Goal: Information Seeking & Learning: Learn about a topic

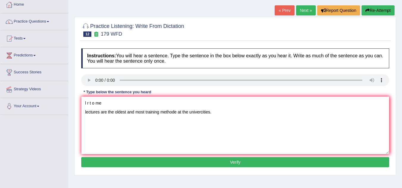
scroll to position [33, 0]
click at [306, 9] on link "Next »" at bounding box center [306, 10] width 20 height 10
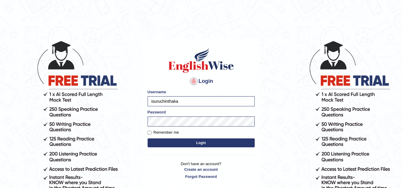
click at [178, 144] on button "Login" at bounding box center [200, 143] width 107 height 9
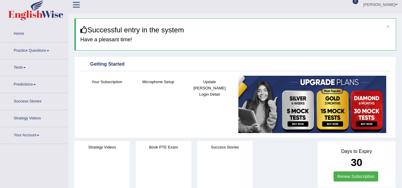
scroll to position [4, 0]
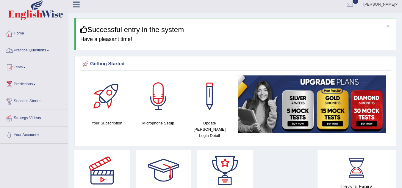
click at [51, 53] on link "Practice Questions" at bounding box center [34, 49] width 68 height 15
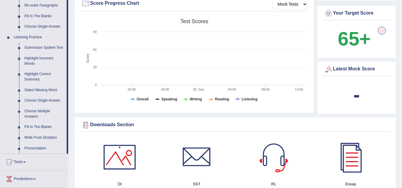
scroll to position [230, 0]
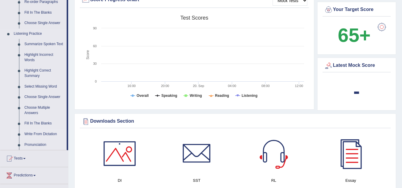
click at [45, 134] on link "Write From Dictation" at bounding box center [44, 134] width 45 height 11
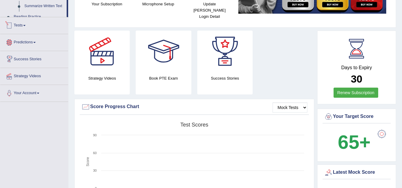
scroll to position [387, 0]
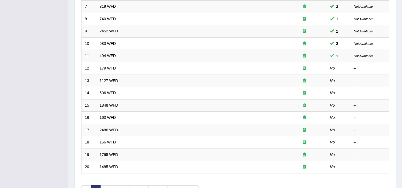
scroll to position [167, 0]
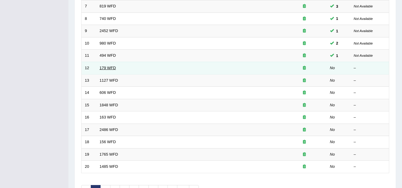
click at [108, 69] on link "179 WFD" at bounding box center [108, 68] width 16 height 4
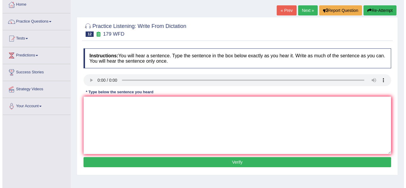
scroll to position [33, 0]
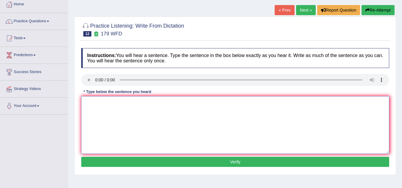
click at [100, 102] on textarea at bounding box center [235, 125] width 308 height 58
click at [95, 107] on textarea at bounding box center [235, 125] width 308 height 58
type textarea "l"
click at [101, 118] on textarea at bounding box center [235, 125] width 308 height 58
click at [86, 102] on textarea "l r t m f m in univercitie" at bounding box center [235, 125] width 308 height 58
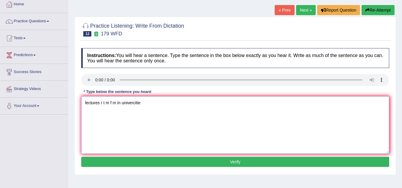
click at [108, 116] on textarea "lectures r t m f m in univercitie" at bounding box center [235, 125] width 308 height 58
click at [147, 106] on textarea "lectures r t m f m in univercitie" at bounding box center [235, 125] width 308 height 58
click at [145, 103] on textarea "lectures r t m f m in univercitie lectures are the most formal methode of" at bounding box center [235, 125] width 308 height 58
click at [166, 114] on textarea "lectures r t m f m in univercitie lectures are the most formal methode of" at bounding box center [235, 125] width 308 height 58
drag, startPoint x: 141, startPoint y: 102, endPoint x: 64, endPoint y: 106, distance: 78.0
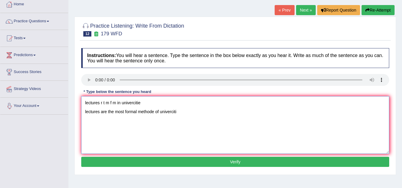
click at [64, 106] on div "Toggle navigation Home Practice Questions Speaking Practice Read Aloud Repeat S…" at bounding box center [201, 121] width 402 height 309
click at [179, 113] on textarea "lectures are the most formal methode of univerciti" at bounding box center [235, 125] width 308 height 58
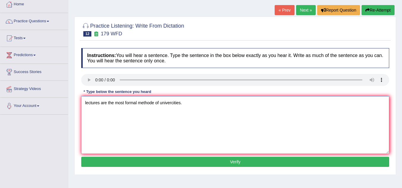
click at [85, 111] on textarea "lectures are the most formal methode of univercities." at bounding box center [235, 125] width 308 height 58
type textarea "Lectures are the most formal methode of univercities."
click at [224, 163] on button "Verify" at bounding box center [235, 162] width 308 height 10
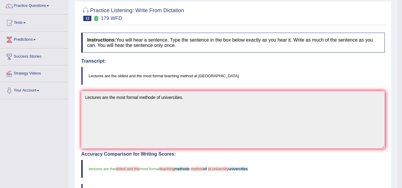
scroll to position [0, 0]
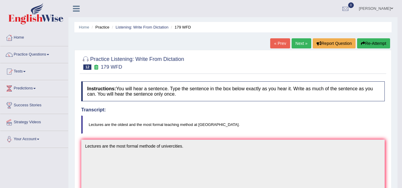
click at [369, 42] on button "Re-Attempt" at bounding box center [373, 43] width 33 height 10
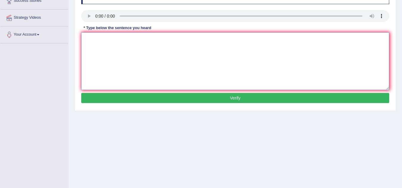
click at [115, 53] on textarea at bounding box center [235, 61] width 308 height 58
type textarea "L"
click at [100, 38] on textarea at bounding box center [235, 61] width 308 height 58
click at [85, 47] on textarea "lrtomfmat lectures are the oldest formal method of univercities." at bounding box center [235, 61] width 308 height 58
click at [128, 48] on textarea "lrtomfmat Lectures are the oldest formal method of univercities." at bounding box center [235, 61] width 308 height 58
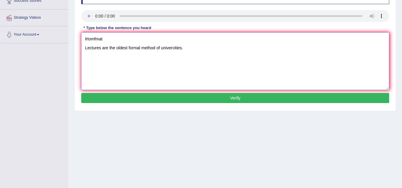
click at [128, 48] on textarea "lrtomfmat Lectures are the oldest formal method of univercities." at bounding box center [235, 61] width 308 height 58
click at [115, 47] on textarea "lrtomfmat Lectures are the oldest and formal method of univercities." at bounding box center [235, 61] width 308 height 58
drag, startPoint x: 134, startPoint y: 47, endPoint x: 129, endPoint y: 48, distance: 5.5
click at [129, 48] on textarea "lrtomfmat Lectures are the oldest and formal method of univercities." at bounding box center [235, 61] width 308 height 58
click at [136, 47] on textarea "lrtomfmat Lectures are the oldest and formal method of univercities." at bounding box center [235, 61] width 308 height 58
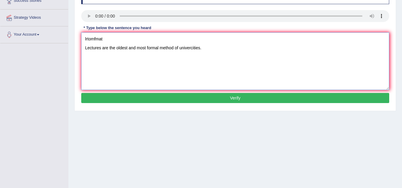
drag, startPoint x: 103, startPoint y: 38, endPoint x: 56, endPoint y: 39, distance: 46.7
click at [56, 39] on div "Toggle navigation Home Practice Questions Speaking Practice Read Aloud Repeat S…" at bounding box center [201, 49] width 402 height 309
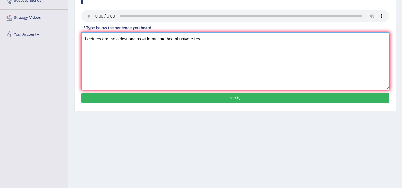
type textarea "Lectures are the oldest and most formal method of univercities."
click at [180, 97] on button "Verify" at bounding box center [235, 98] width 308 height 10
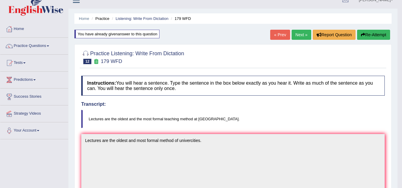
scroll to position [8, 0]
click at [298, 34] on link "Next »" at bounding box center [301, 35] width 20 height 10
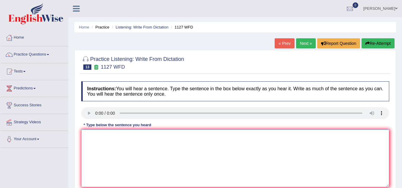
click at [112, 134] on textarea at bounding box center [235, 159] width 308 height 58
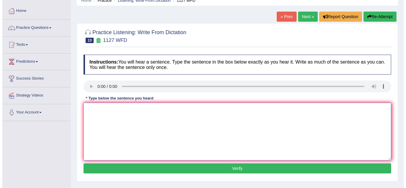
scroll to position [25, 0]
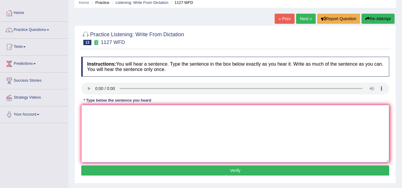
click at [99, 123] on textarea at bounding box center [235, 134] width 308 height 58
click at [101, 120] on textarea "u d r" at bounding box center [235, 134] width 308 height 58
click at [121, 116] on textarea "u d is a req to" at bounding box center [235, 134] width 308 height 58
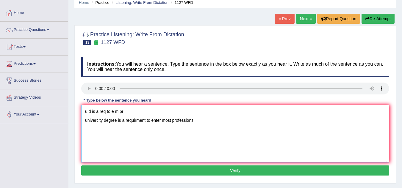
click at [87, 120] on textarea "u d is a req to e m pr univercity degree is a requirment to enter most professi…" at bounding box center [235, 134] width 308 height 58
drag, startPoint x: 124, startPoint y: 111, endPoint x: 81, endPoint y: 114, distance: 42.3
click at [81, 114] on textarea "u d is a req to e m pr Univercity degree is a requirment to enter most professi…" at bounding box center [235, 134] width 308 height 58
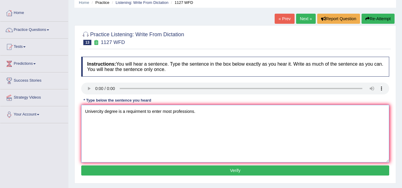
type textarea "Univercity degree is a requirment to enter most professions."
click at [212, 171] on button "Verify" at bounding box center [235, 171] width 308 height 10
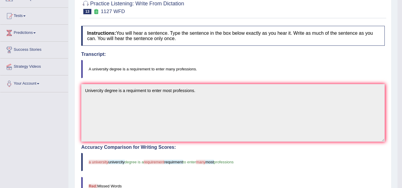
scroll to position [0, 0]
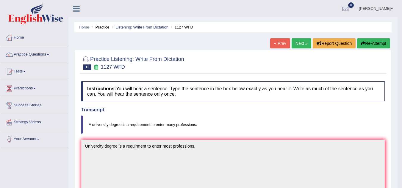
click at [363, 40] on button "Re-Attempt" at bounding box center [373, 43] width 33 height 10
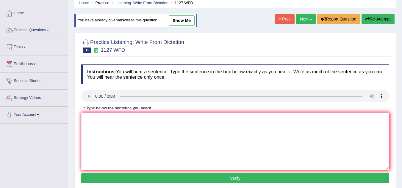
scroll to position [25, 0]
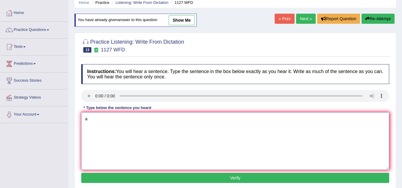
click at [109, 129] on textarea "a" at bounding box center [235, 141] width 308 height 58
click at [88, 128] on textarea "audiadto enter many pr University degree" at bounding box center [235, 141] width 308 height 58
click at [125, 130] on textarea "audiadto enter many pr A university degree" at bounding box center [235, 141] width 308 height 58
click at [187, 127] on textarea "audiadto enter many pr A university degree is a requirenment to enter most prof…" at bounding box center [235, 141] width 308 height 58
click at [200, 128] on textarea "audiadto enter many pr A university degree is a requirenment to enter most prof…" at bounding box center [235, 141] width 308 height 58
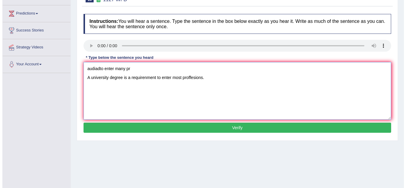
scroll to position [75, 0]
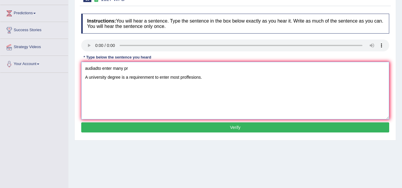
type textarea "audiadto enter many pr A university degree is a requirenment to enter most prof…"
click at [208, 127] on button "Verify" at bounding box center [235, 127] width 308 height 10
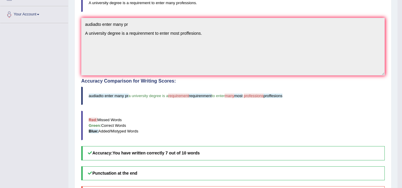
scroll to position [0, 0]
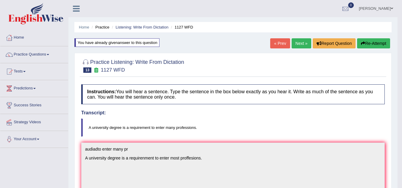
click at [302, 43] on link "Next »" at bounding box center [301, 43] width 20 height 10
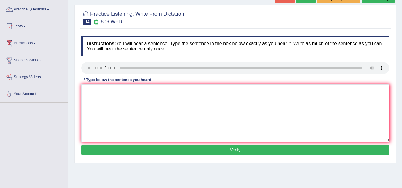
scroll to position [45, 0]
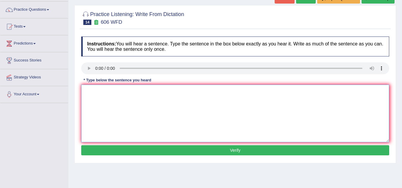
click at [107, 92] on textarea at bounding box center [235, 114] width 308 height 58
type textarea "s"
click at [96, 96] on textarea at bounding box center [235, 114] width 308 height 58
click at [101, 105] on textarea "s f s l and letr in gres" at bounding box center [235, 114] width 308 height 58
click at [121, 101] on textarea "s f s l and letr in gres student for studies" at bounding box center [235, 114] width 308 height 58
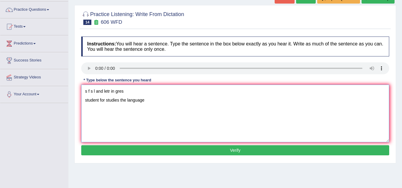
type textarea "s f s l and letr in gres student for studies the language"
click at [103, 107] on textarea "s f s l and letr in gres student for studies the language" at bounding box center [235, 114] width 308 height 58
click at [109, 110] on textarea "s f s l and letr in gres student for studies the language s f s l and" at bounding box center [235, 114] width 308 height 58
click at [98, 109] on textarea "s f s l and letr in gres student for studies the language s f s" at bounding box center [235, 114] width 308 height 58
click at [152, 100] on textarea "s f s l and letr in gres student for studies the language s f s t and letrectrue" at bounding box center [235, 114] width 308 height 58
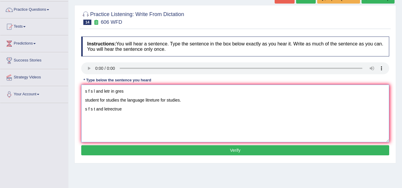
click at [86, 100] on textarea "s f s l and letr in gres student for studies the language litreture for studies…" at bounding box center [235, 114] width 308 height 58
drag, startPoint x: 123, startPoint y: 110, endPoint x: 45, endPoint y: 103, distance: 77.6
click at [45, 103] on div "Toggle navigation Home Practice Questions Speaking Practice Read Aloud Repeat S…" at bounding box center [201, 109] width 402 height 309
click at [130, 120] on textarea "s f s l and letr in gres Student for studies the language litreture for studies…" at bounding box center [235, 114] width 308 height 58
drag, startPoint x: 125, startPoint y: 113, endPoint x: 89, endPoint y: 118, distance: 36.6
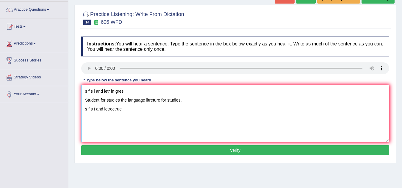
click at [89, 118] on textarea "s f s l and letr in gres Student for studies the language litreture for studies…" at bounding box center [235, 114] width 308 height 58
click at [84, 118] on textarea "s f s l and letr in gres Student for studies the language litreture for studies…" at bounding box center [235, 114] width 308 height 58
drag, startPoint x: 84, startPoint y: 108, endPoint x: 128, endPoint y: 111, distance: 45.0
click at [128, 111] on textarea "s f s l and letr in gres Student for studies the language litreture for studies…" at bounding box center [235, 114] width 308 height 58
drag, startPoint x: 125, startPoint y: 89, endPoint x: 76, endPoint y: 90, distance: 49.7
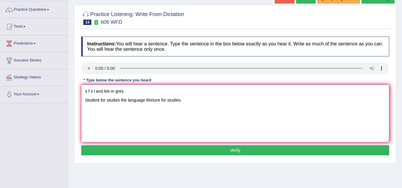
click at [76, 90] on div "Practice Listening: Write From Dictation 14 606 WFD Instructions: You will hear…" at bounding box center [234, 84] width 321 height 158
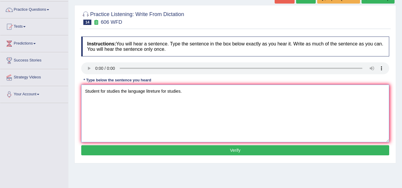
type textarea "Student for studies the language litreture for studies."
click at [175, 152] on button "Verify" at bounding box center [235, 150] width 308 height 10
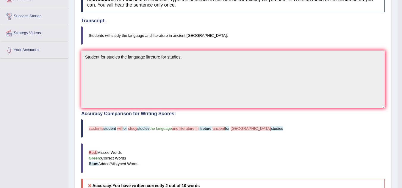
scroll to position [86, 0]
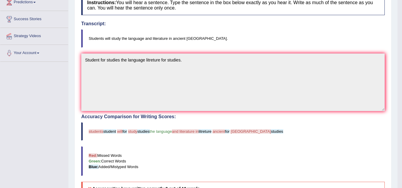
drag, startPoint x: 126, startPoint y: 114, endPoint x: 315, endPoint y: 142, distance: 191.5
click at [315, 142] on div "Accuracy Comparison for Writing Scores: students student will for study studies…" at bounding box center [232, 155] width 303 height 82
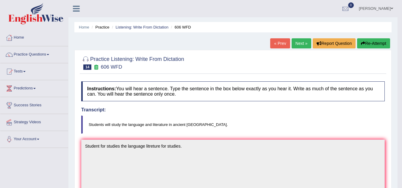
click at [373, 40] on button "Re-Attempt" at bounding box center [373, 43] width 33 height 10
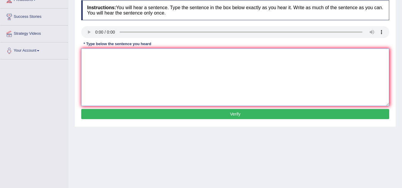
click at [116, 82] on textarea at bounding box center [235, 77] width 308 height 58
drag, startPoint x: 96, startPoint y: 55, endPoint x: 81, endPoint y: 59, distance: 14.9
click at [81, 59] on textarea "s f s l student will study for literature for ancient [GEOGRAPHIC_DATA]." at bounding box center [235, 77] width 308 height 58
type textarea "student will study for literature for ancient [GEOGRAPHIC_DATA]."
click at [174, 112] on button "Verify" at bounding box center [235, 114] width 308 height 10
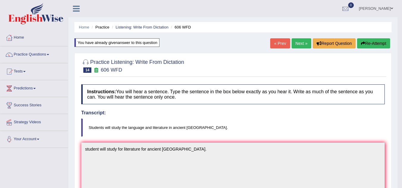
click at [299, 44] on link "Next »" at bounding box center [301, 43] width 20 height 10
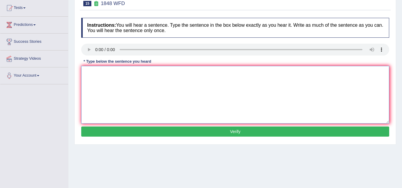
click at [104, 73] on textarea at bounding box center [235, 95] width 308 height 58
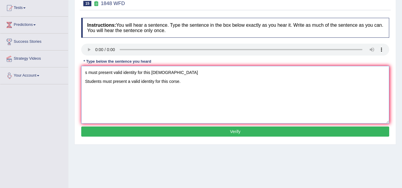
drag, startPoint x: 163, startPoint y: 71, endPoint x: 50, endPoint y: 69, distance: 113.0
click at [50, 69] on div "Toggle navigation Home Practice Questions Speaking Practice Read Aloud Repeat S…" at bounding box center [201, 90] width 402 height 309
type textarea "Students must present a valid identity for this corse."
click at [198, 131] on button "Verify" at bounding box center [235, 132] width 308 height 10
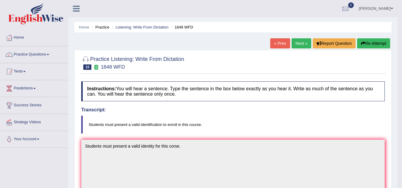
click at [301, 44] on link "Next »" at bounding box center [301, 43] width 20 height 10
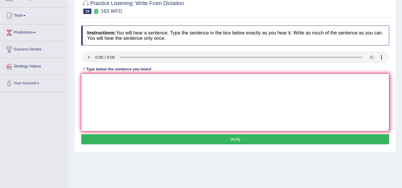
click at [96, 78] on textarea at bounding box center [235, 103] width 308 height 58
click at [93, 79] on textarea at bounding box center [235, 103] width 308 height 58
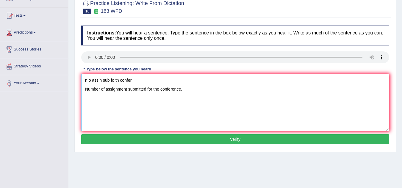
click at [151, 88] on textarea "n o assin sub fo th confer Number of assignment submitted for the conference." at bounding box center [235, 103] width 308 height 58
type textarea "n o assin sub fo th confer Number of assignment submitted for to the conference."
click at [164, 142] on button "Verify" at bounding box center [235, 139] width 308 height 10
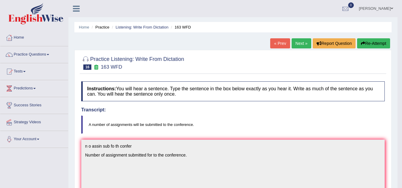
click at [376, 41] on button "Re-Attempt" at bounding box center [373, 43] width 33 height 10
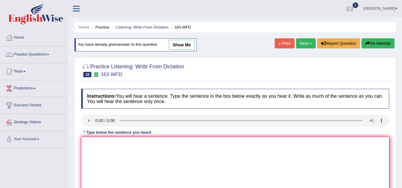
click at [100, 160] on textarea at bounding box center [235, 166] width 308 height 58
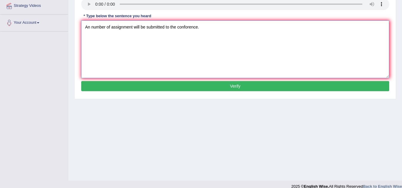
scroll to position [117, 0]
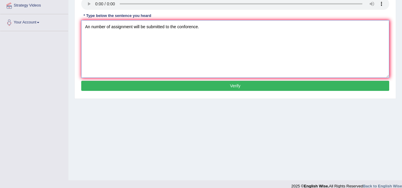
type textarea "An number of assignment will be submitted to the conforence."
click at [136, 88] on button "Verify" at bounding box center [235, 86] width 308 height 10
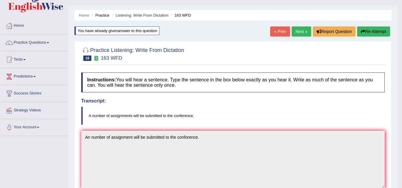
scroll to position [9, 0]
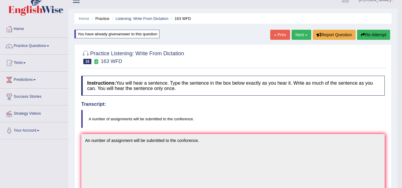
click at [304, 35] on link "Next »" at bounding box center [301, 35] width 20 height 10
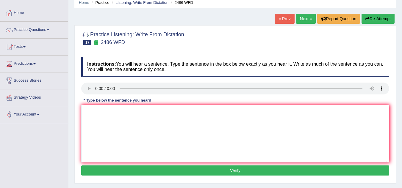
scroll to position [25, 0]
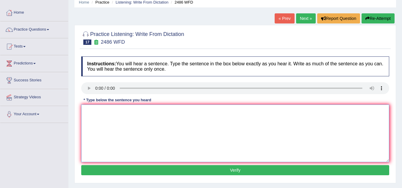
click at [110, 128] on textarea at bounding box center [235, 134] width 308 height 58
click at [165, 111] on textarea "it is quite clead our facia expressin are" at bounding box center [235, 134] width 308 height 58
click at [113, 113] on textarea "it is quite clead our facia expressin are diffe accros the world" at bounding box center [235, 134] width 308 height 58
click at [206, 116] on textarea "it is quite clead theour facia expressin are diffe accros the world" at bounding box center [235, 134] width 308 height 58
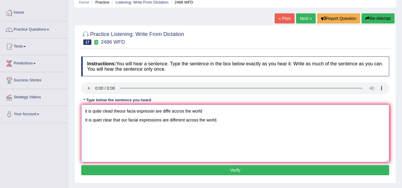
drag, startPoint x: 209, startPoint y: 113, endPoint x: 82, endPoint y: 112, distance: 127.2
click at [82, 112] on textarea "it is quite clead theour facia expressin are diffe accros the world It is quiet…" at bounding box center [235, 134] width 308 height 58
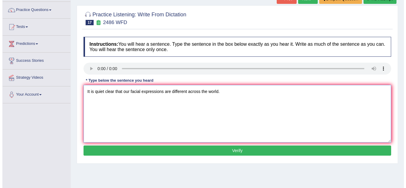
scroll to position [45, 0]
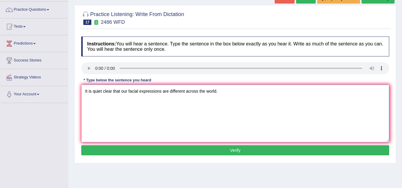
type textarea "It is quiet clear that our facial expressions are different across the world."
click at [153, 149] on button "Verify" at bounding box center [235, 150] width 308 height 10
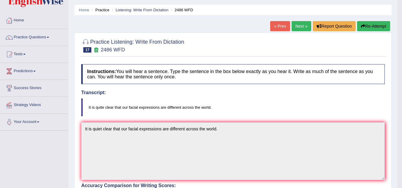
scroll to position [17, 0]
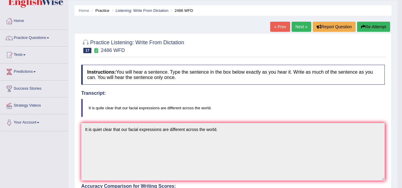
click at [298, 29] on link "Next »" at bounding box center [301, 27] width 20 height 10
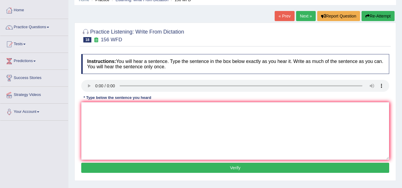
scroll to position [29, 0]
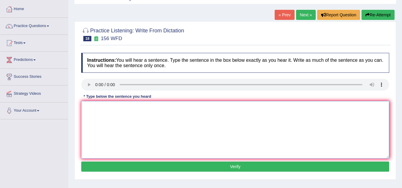
click at [97, 105] on textarea at bounding box center [235, 130] width 308 height 58
drag, startPoint x: 128, startPoint y: 108, endPoint x: 76, endPoint y: 109, distance: 52.0
click at [76, 109] on div "Practice Listening: Write From Dictation 18 156 WFD Instructions: You will hear…" at bounding box center [234, 100] width 321 height 158
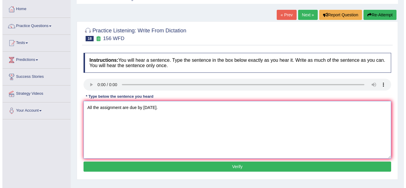
scroll to position [91, 0]
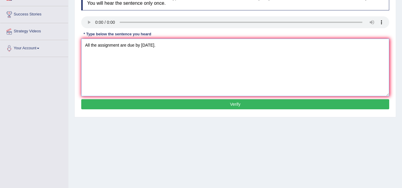
type textarea "All the assignment are due by tomorrow."
click at [150, 105] on button "Verify" at bounding box center [235, 104] width 308 height 10
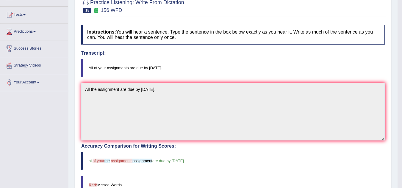
scroll to position [0, 0]
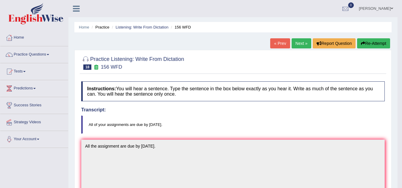
click at [367, 43] on button "Re-Attempt" at bounding box center [373, 43] width 33 height 10
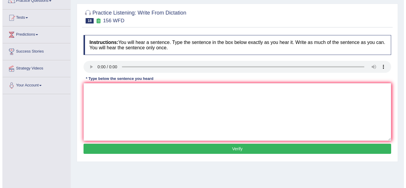
scroll to position [54, 0]
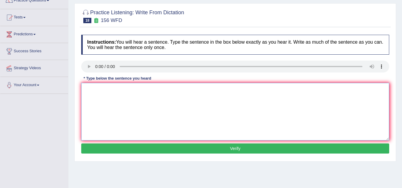
click at [96, 83] on textarea at bounding box center [235, 112] width 308 height 58
type textarea "a"
type textarea "All your assignemts are due by tomorrow."
click at [133, 153] on button "Verify" at bounding box center [235, 149] width 308 height 10
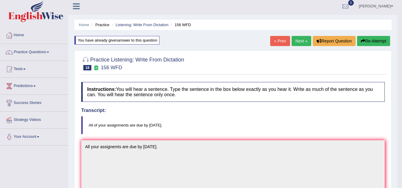
scroll to position [2, 0]
click at [299, 42] on link "Next »" at bounding box center [301, 41] width 20 height 10
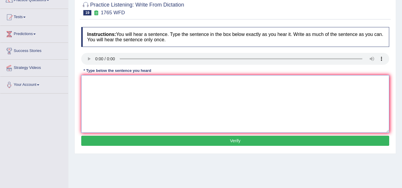
click at [100, 91] on textarea at bounding box center [235, 104] width 308 height 58
type textarea "a"
click at [95, 80] on textarea at bounding box center [235, 104] width 308 height 58
drag, startPoint x: 139, startPoint y: 81, endPoint x: 74, endPoint y: 76, distance: 64.7
click at [74, 76] on div "Practice Listening: Write From Dictation 19 1765 WFD Instructions: You will hea…" at bounding box center [234, 75] width 321 height 158
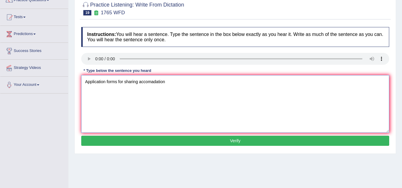
click at [170, 90] on textarea "Application forms for sharing accomadation" at bounding box center [235, 104] width 308 height 58
type textarea "Application forms for sharing accomadations must be complete indvance two month…"
click at [176, 144] on button "Verify" at bounding box center [235, 141] width 308 height 10
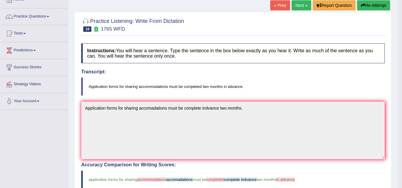
scroll to position [40, 0]
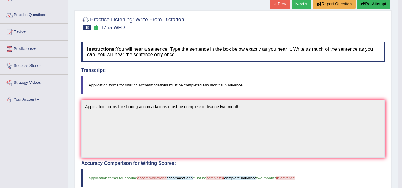
click at [366, 0] on button "Re-Attempt" at bounding box center [373, 4] width 33 height 10
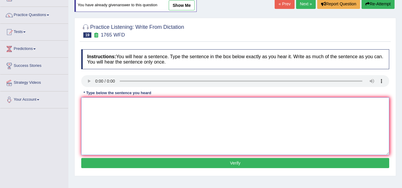
click at [105, 106] on textarea at bounding box center [235, 127] width 308 height 58
click at [113, 122] on textarea "ap forms shring acco must be comple two inadva App" at bounding box center [235, 127] width 308 height 58
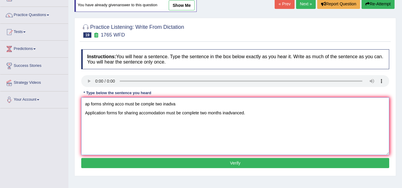
drag, startPoint x: 176, startPoint y: 105, endPoint x: 73, endPoint y: 98, distance: 103.4
click at [73, 98] on div "Home Practice Listening: Write From Dictation 1765 WFD You have already given a…" at bounding box center [234, 108] width 333 height 297
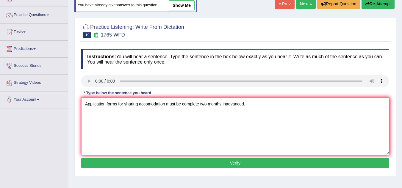
type textarea "Application forms for sharing accomodation must be complete two months inadvanc…"
click at [197, 162] on button "Verify" at bounding box center [235, 163] width 308 height 10
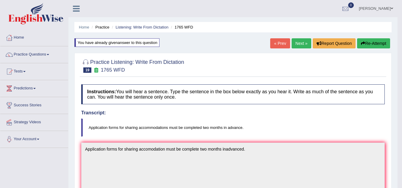
click at [300, 43] on link "Next »" at bounding box center [301, 43] width 20 height 10
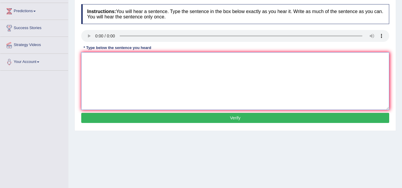
click at [101, 63] on textarea at bounding box center [235, 81] width 308 height 58
click at [158, 58] on textarea "corse work gives student for thoroug" at bounding box center [235, 81] width 308 height 58
click at [163, 64] on textarea "corse work gives student for chanse" at bounding box center [235, 81] width 308 height 58
click at [165, 62] on textarea "corse work gives student for chanses" at bounding box center [235, 81] width 308 height 58
click at [191, 60] on textarea "corse work gives student for chanses to tharouwluy" at bounding box center [235, 81] width 308 height 58
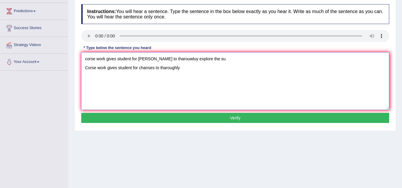
click at [118, 68] on textarea "corse work gives student for chanses to tharouwluy explore the su Corse work gi…" at bounding box center [235, 81] width 308 height 58
click at [190, 68] on textarea "corse work gives student for chanses to tharouwluy explore the su Corse work gi…" at bounding box center [235, 81] width 308 height 58
drag, startPoint x: 206, startPoint y: 59, endPoint x: 76, endPoint y: 65, distance: 130.4
click at [76, 65] on div "Practice Listening: Write From Dictation 20 1485 WFD Instructions: You will hea…" at bounding box center [234, 52] width 321 height 158
drag, startPoint x: 85, startPoint y: 58, endPoint x: 221, endPoint y: 47, distance: 136.3
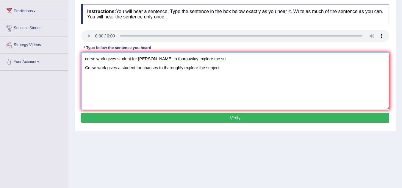
click at [221, 47] on div "Instructions: You will hear a sentence. Type the sentence in the box below exac…" at bounding box center [235, 64] width 311 height 127
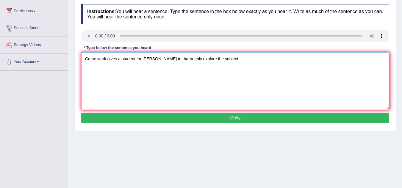
type textarea "Corse work gives a student for chanses to tharoughly explore the subject."
click at [216, 114] on button "Verify" at bounding box center [235, 118] width 308 height 10
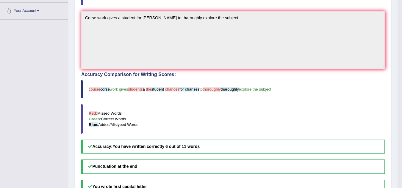
scroll to position [129, 0]
click at [144, 84] on blockquote "course corse work gives students a the student chances for chanses to thoroughl…" at bounding box center [232, 89] width 303 height 18
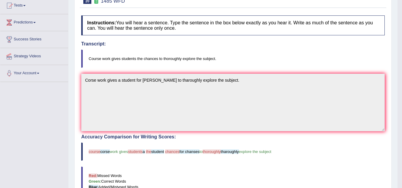
scroll to position [0, 0]
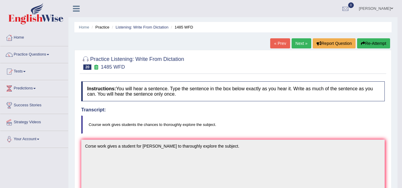
click at [301, 44] on link "Next »" at bounding box center [301, 43] width 20 height 10
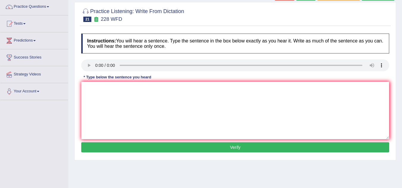
scroll to position [48, 0]
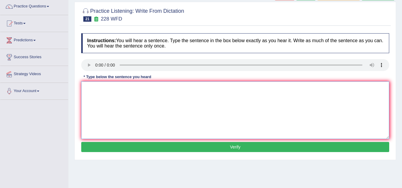
click at [106, 86] on textarea at bounding box center [235, 110] width 308 height 58
click at [109, 88] on textarea "com s p in" at bounding box center [235, 110] width 308 height 58
click at [106, 89] on textarea "com s p in Computer science become populer" at bounding box center [235, 110] width 308 height 58
click at [154, 97] on textarea "com s p in univercitu Computer science become populer" at bounding box center [235, 110] width 308 height 58
click at [119, 97] on textarea "com s p in univercitu Computer science become populer univercity d" at bounding box center [235, 110] width 308 height 58
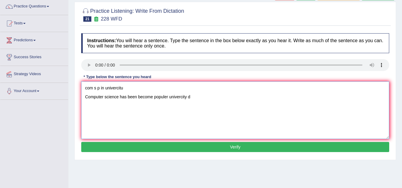
click at [192, 98] on textarea "com s p in univercitu Computer science has been become populer univercity d" at bounding box center [235, 110] width 308 height 58
drag, startPoint x: 127, startPoint y: 85, endPoint x: 84, endPoint y: 87, distance: 42.9
click at [84, 87] on textarea "com s p in univercitu Computer science has been become populer univercity degre…" at bounding box center [235, 110] width 308 height 58
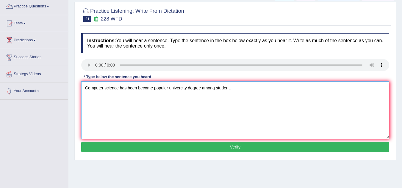
click at [232, 95] on textarea "Computer science has been become populer univercity degree among student." at bounding box center [235, 110] width 308 height 58
drag, startPoint x: 136, startPoint y: 96, endPoint x: 128, endPoint y: 96, distance: 7.8
click at [128, 96] on textarea "Computer science has been become populer univercity degree course." at bounding box center [235, 110] width 308 height 58
type textarea "Computer science has become populer univercity degree course."
click at [177, 146] on button "Verify" at bounding box center [235, 147] width 308 height 10
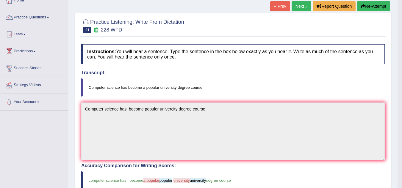
scroll to position [37, 0]
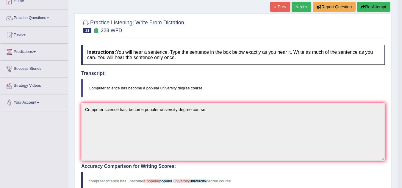
click at [304, 5] on link "Next »" at bounding box center [301, 7] width 20 height 10
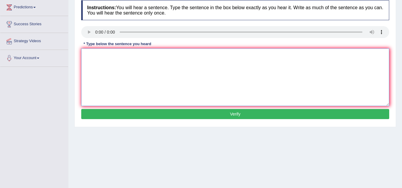
click at [99, 54] on textarea at bounding box center [235, 77] width 308 height 58
type textarea "s"
click at [106, 70] on textarea at bounding box center [235, 77] width 308 height 58
drag, startPoint x: 139, startPoint y: 52, endPoint x: 81, endPoint y: 53, distance: 58.6
click at [81, 53] on div "Instructions: You will hear a sentence. Type the sentence in the box below exac…" at bounding box center [235, 60] width 311 height 127
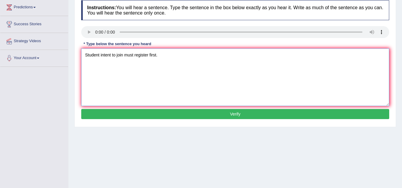
click at [124, 70] on textarea "Student intent to join must register first." at bounding box center [235, 77] width 308 height 58
click at [110, 64] on textarea "Student intent to join conference must register first." at bounding box center [235, 77] width 308 height 58
drag, startPoint x: 129, startPoint y: 64, endPoint x: 124, endPoint y: 64, distance: 5.4
click at [124, 64] on textarea "Student intending to join conference must register first." at bounding box center [235, 77] width 308 height 58
click at [123, 63] on textarea "Student intending to jattend conference must register first." at bounding box center [235, 77] width 308 height 58
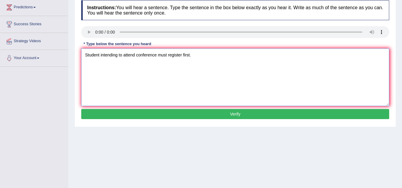
click at [100, 64] on textarea "Student intending to attend conference must register first." at bounding box center [235, 77] width 308 height 58
type textarea "Students intending to attend conference must register first."
click at [144, 111] on button "Verify" at bounding box center [235, 114] width 308 height 10
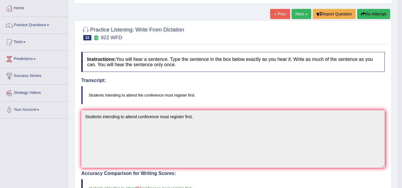
scroll to position [29, 0]
click at [303, 14] on link "Next »" at bounding box center [301, 14] width 20 height 10
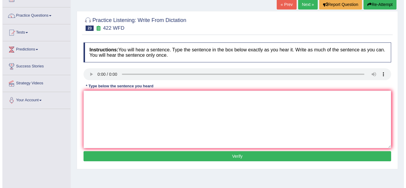
scroll to position [39, 0]
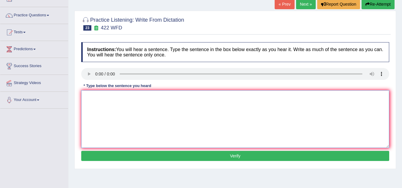
click at [95, 102] on textarea at bounding box center [235, 119] width 308 height 58
click at [127, 100] on textarea "the most importenat" at bounding box center [235, 119] width 308 height 58
click at [86, 96] on textarea "the most importenat details in argument are missing" at bounding box center [235, 119] width 308 height 58
click at [136, 97] on textarea "The most importenat details in argument are missing" at bounding box center [235, 119] width 308 height 58
click at [121, 95] on textarea "The most importenat details in argument are missing" at bounding box center [235, 119] width 308 height 58
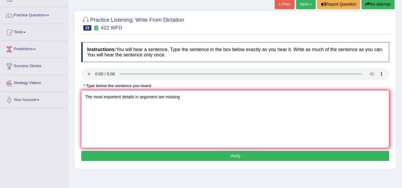
click at [139, 97] on textarea "The most importent details in argument are missing" at bounding box center [235, 119] width 308 height 58
click at [140, 98] on textarea "The most importent details in argument are missing" at bounding box center [235, 119] width 308 height 58
click at [189, 98] on textarea "The most importent details in this argument are missing" at bounding box center [235, 119] width 308 height 58
type textarea "The most importent details in this argument are missing."
click at [182, 150] on div "Instructions: You will hear a sentence. Type the sentence in the box below exac…" at bounding box center [235, 102] width 311 height 127
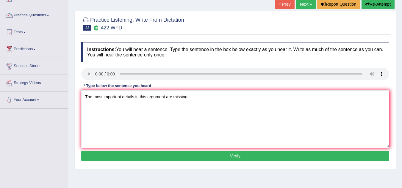
click at [182, 154] on button "Verify" at bounding box center [235, 156] width 308 height 10
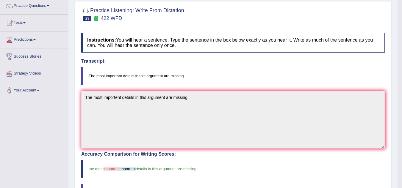
scroll to position [0, 0]
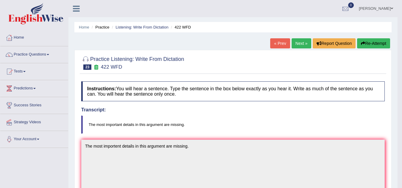
click at [304, 42] on link "Next »" at bounding box center [301, 43] width 20 height 10
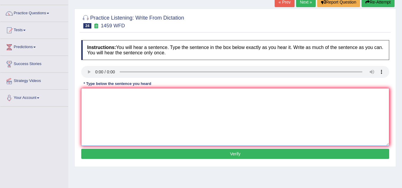
click at [97, 95] on textarea at bounding box center [235, 117] width 308 height 58
click at [142, 94] on textarea "all experiment procedures" at bounding box center [235, 117] width 308 height 58
click at [111, 94] on textarea "all experiment procedures have been" at bounding box center [235, 117] width 308 height 58
click at [111, 95] on textarea "all experiment procedures have been" at bounding box center [235, 117] width 308 height 58
type textarea "all experiment and procedures have been"
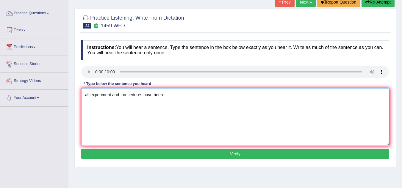
click at [174, 95] on textarea "all experiment and procedures have been" at bounding box center [235, 117] width 308 height 58
click at [89, 96] on textarea "all experiment and procedures have been outline in the labrotary manual." at bounding box center [235, 117] width 308 height 58
click at [176, 95] on textarea "All experiment and procedures have been outline in the labrotary manual." at bounding box center [235, 117] width 308 height 58
type textarea "All experiment and procedures have been outlined in the labrotary manual."
click at [239, 153] on button "Verify" at bounding box center [235, 154] width 308 height 10
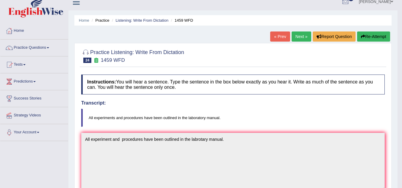
scroll to position [7, 0]
click at [298, 38] on link "Next »" at bounding box center [301, 37] width 20 height 10
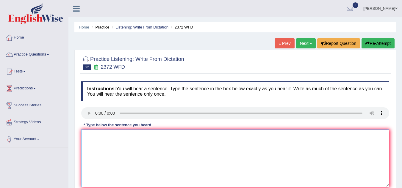
click at [127, 131] on textarea at bounding box center [235, 159] width 308 height 58
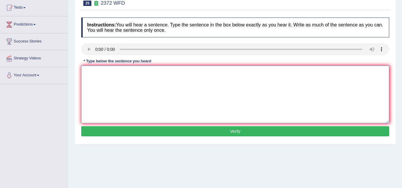
scroll to position [65, 0]
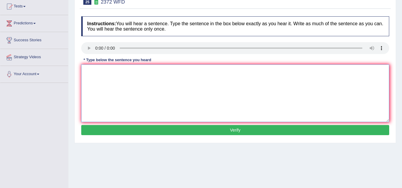
click at [98, 70] on textarea at bounding box center [235, 94] width 308 height 58
type textarea "We must handover our assingment by end of the semester."
click at [175, 130] on button "Verify" at bounding box center [235, 130] width 308 height 10
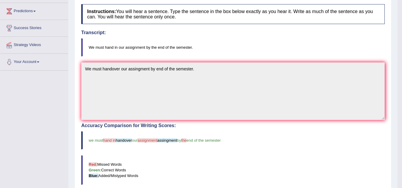
scroll to position [0, 0]
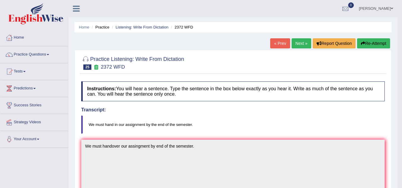
click at [299, 44] on link "Next »" at bounding box center [301, 43] width 20 height 10
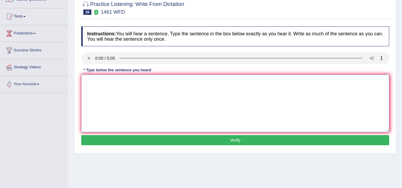
click at [106, 94] on textarea at bounding box center [235, 104] width 308 height 58
click at [136, 91] on textarea "my sister runs busin small toys My sister runs a buisness" at bounding box center [235, 104] width 308 height 58
drag, startPoint x: 145, startPoint y: 81, endPoint x: 88, endPoint y: 76, distance: 57.3
click at [88, 76] on textarea "my sister runs busin small toys My sister runs a buisness about small toys" at bounding box center [235, 104] width 308 height 58
click at [84, 77] on textarea "my sister runs busin small toys My sister runs a buisness about small toys" at bounding box center [235, 104] width 308 height 58
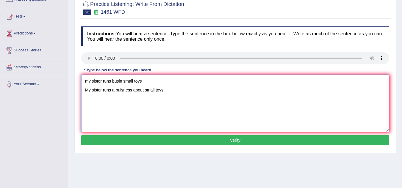
click at [151, 80] on textarea "my sister runs busin small toys My sister runs a buisness about small toys" at bounding box center [235, 104] width 308 height 58
click at [165, 89] on textarea "My sister runs a buisness about small toys" at bounding box center [235, 104] width 308 height 58
click at [122, 91] on textarea "My sister runs a buisness about small toys." at bounding box center [235, 104] width 308 height 58
type textarea "My sister runs a buisness about small toys."
click at [141, 137] on button "Verify" at bounding box center [235, 140] width 308 height 10
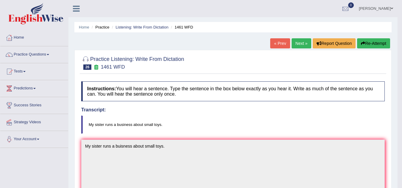
click at [299, 43] on link "Next »" at bounding box center [301, 43] width 20 height 10
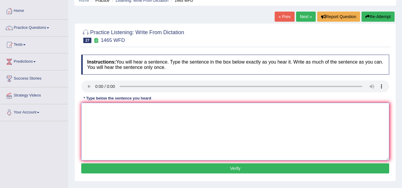
click at [114, 119] on textarea at bounding box center [235, 132] width 308 height 58
click at [115, 118] on textarea at bounding box center [235, 132] width 308 height 58
click at [132, 109] on textarea "You can find the complain form in the website." at bounding box center [235, 132] width 308 height 58
type textarea "You can find the complain form in the website."
click at [158, 171] on button "Verify" at bounding box center [235, 168] width 308 height 10
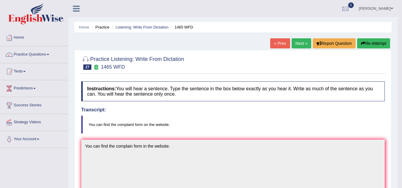
scroll to position [0, 0]
click at [300, 43] on link "Next »" at bounding box center [301, 43] width 20 height 10
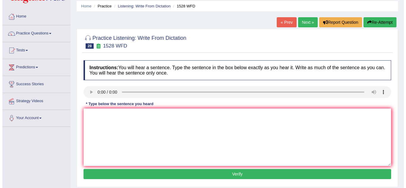
scroll to position [21, 0]
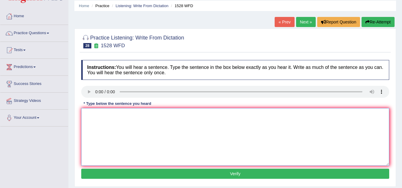
click at [102, 117] on textarea at bounding box center [235, 137] width 308 height 58
click at [148, 112] on textarea "we r looki new methode practical" at bounding box center [235, 137] width 308 height 58
click at [105, 116] on textarea "we r looki new methode practical engaging" at bounding box center [235, 137] width 308 height 58
click at [92, 114] on textarea "we r looki at introducingnew methode practical engaging" at bounding box center [235, 137] width 308 height 58
click at [199, 119] on textarea "we r looki at introducingnew methode practical engaging" at bounding box center [235, 137] width 308 height 58
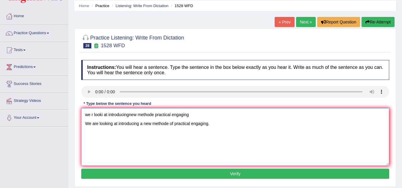
drag, startPoint x: 195, startPoint y: 119, endPoint x: 95, endPoint y: 119, distance: 100.2
click at [95, 119] on textarea "we r looki at introducingnew methode practical engaging We are looking at intro…" at bounding box center [235, 137] width 308 height 58
click at [166, 130] on textarea "we r looki at introducingnew methode practical engaging We are looking at intro…" at bounding box center [235, 137] width 308 height 58
drag, startPoint x: 190, startPoint y: 114, endPoint x: 77, endPoint y: 111, distance: 113.3
click at [77, 111] on div "Practice Listening: Write From Dictation 28 1528 WFD Instructions: You will hea…" at bounding box center [234, 108] width 321 height 158
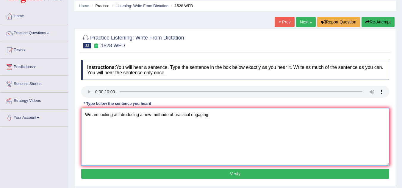
type textarea "We are looking at introducing a new methode of practical engaging."
click at [163, 172] on button "Verify" at bounding box center [235, 174] width 308 height 10
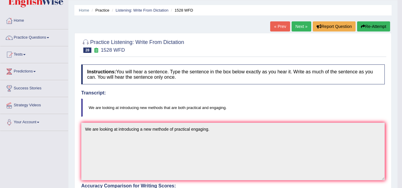
scroll to position [0, 0]
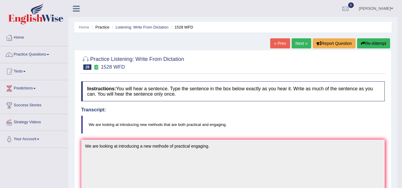
click at [301, 45] on link "Next »" at bounding box center [301, 43] width 20 height 10
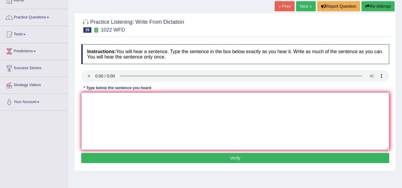
click at [99, 98] on textarea at bounding box center [235, 121] width 308 height 58
click at [100, 102] on textarea at bounding box center [235, 121] width 308 height 58
click at [117, 100] on textarea "mathmatic provide annaylising data" at bounding box center [235, 121] width 308 height 58
click at [121, 98] on textarea "mathmatic provide annaylising data" at bounding box center [235, 121] width 308 height 58
click at [144, 99] on textarea "mathmatic provide of foundation annaylising data" at bounding box center [235, 121] width 308 height 58
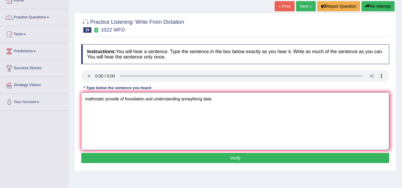
click at [88, 99] on textarea "mathmatic provide of foundation and understanding annaylising data" at bounding box center [235, 121] width 308 height 58
click at [94, 99] on textarea "Mathmatic provide of foundation and understanding annaylising data" at bounding box center [235, 121] width 308 height 58
click at [105, 97] on textarea "Mathematic provide of foundation and understanding annaylising data" at bounding box center [235, 121] width 308 height 58
click at [132, 100] on textarea "Mathematics will provide of foundation and understanding annaylising data" at bounding box center [235, 121] width 308 height 58
click at [136, 99] on textarea "Mathematics will provide of foundation and understanding annaylising data" at bounding box center [235, 121] width 308 height 58
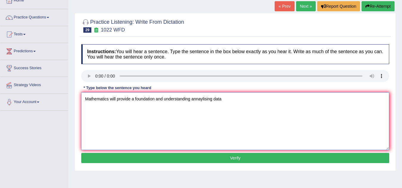
click at [227, 99] on textarea "Mathematics will provide a foundation and understanding annaylising data" at bounding box center [235, 121] width 308 height 58
click at [129, 99] on textarea "Mathematics will provide a foundation and understanding annaylising data." at bounding box center [235, 121] width 308 height 58
click at [115, 99] on textarea "Mathematics will provides a foundation and understanding annaylising data." at bounding box center [235, 121] width 308 height 58
type textarea "Mathematics provides a foundation and understanding annaylising data."
click at [226, 152] on div "Instructions: You will hear a sentence. Type the sentence in the box below exac…" at bounding box center [235, 104] width 311 height 127
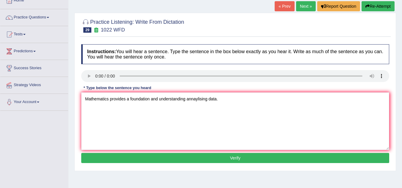
click at [226, 154] on button "Verify" at bounding box center [235, 158] width 308 height 10
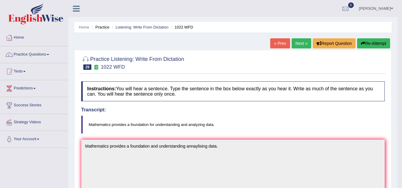
click at [298, 42] on link "Next »" at bounding box center [301, 43] width 20 height 10
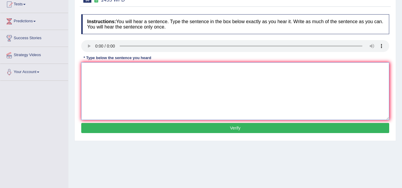
click at [103, 73] on textarea at bounding box center [235, 91] width 308 height 58
click at [95, 66] on textarea at bounding box center [235, 91] width 308 height 58
drag, startPoint x: 173, startPoint y: 68, endPoint x: 80, endPoint y: 64, distance: 92.5
click at [80, 64] on div "Instructions: You will hear a sentence. Type the sentence in the box below exac…" at bounding box center [235, 74] width 311 height 127
type textarea "You must wear hard hat on the construction site."
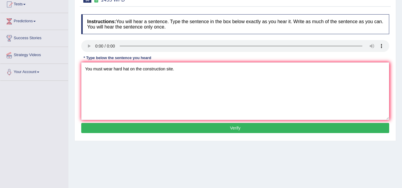
click at [149, 130] on button "Verify" at bounding box center [235, 128] width 308 height 10
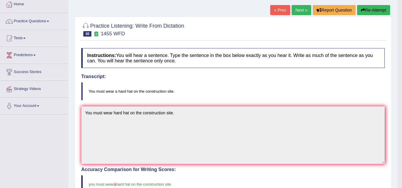
scroll to position [34, 0]
